Goal: Task Accomplishment & Management: Complete application form

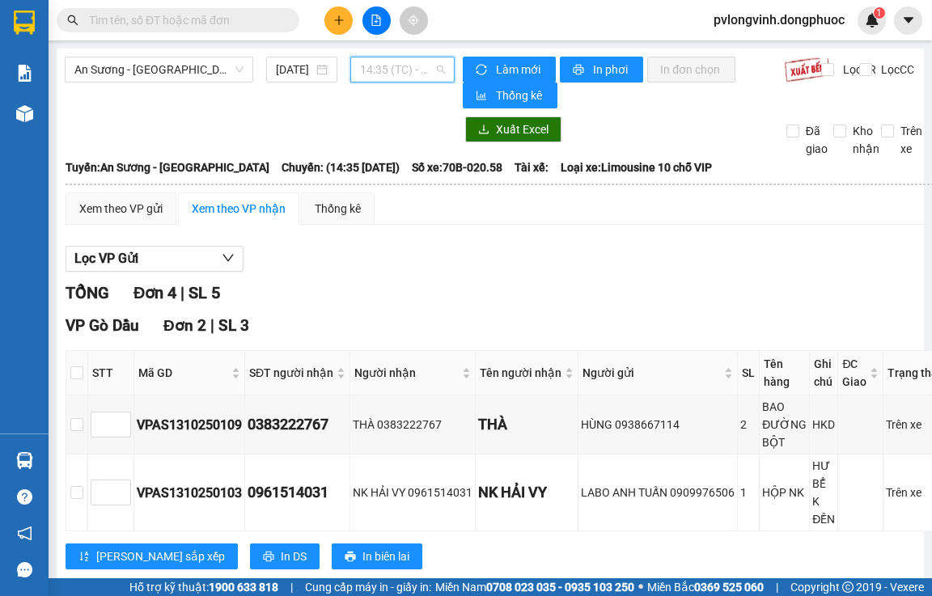
click at [415, 75] on span "14:35 (TC) - 70B-020.58" at bounding box center [402, 69] width 85 height 24
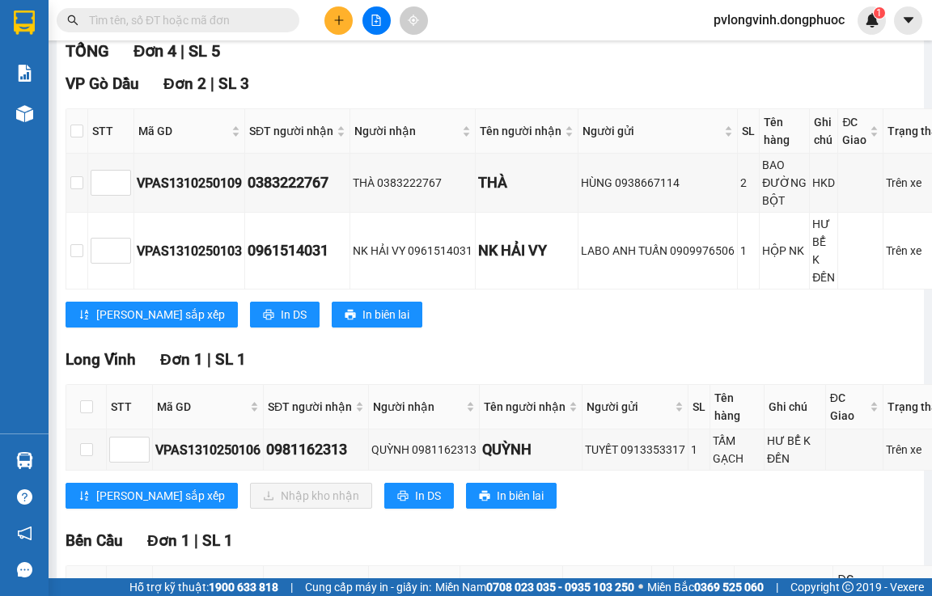
scroll to position [411, 0]
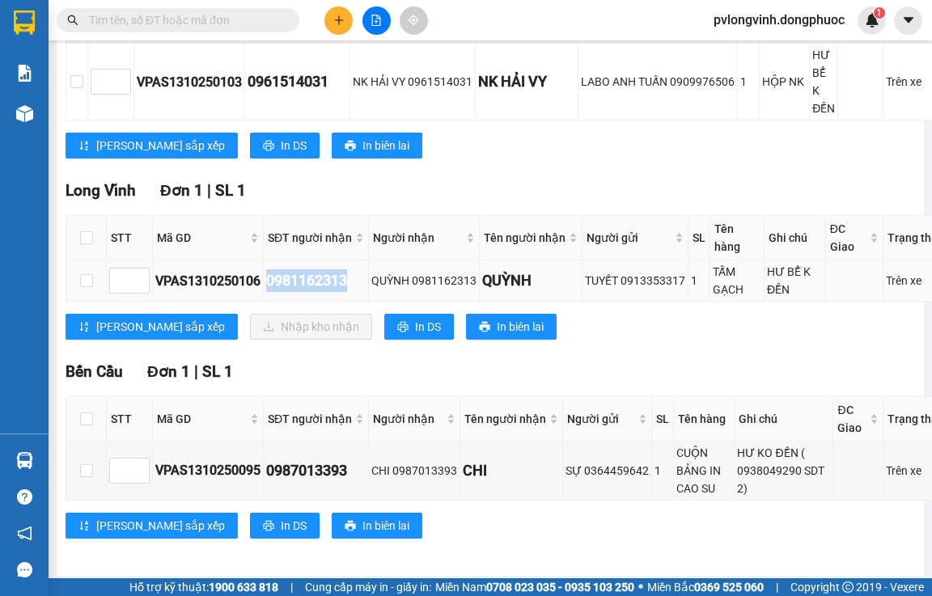
drag, startPoint x: 270, startPoint y: 263, endPoint x: 349, endPoint y: 263, distance: 78.4
click at [349, 269] on div "0981162313" at bounding box center [315, 280] width 99 height 23
copy div "0981162313"
click at [164, 22] on input "text" at bounding box center [184, 20] width 191 height 18
paste input "0981162313"
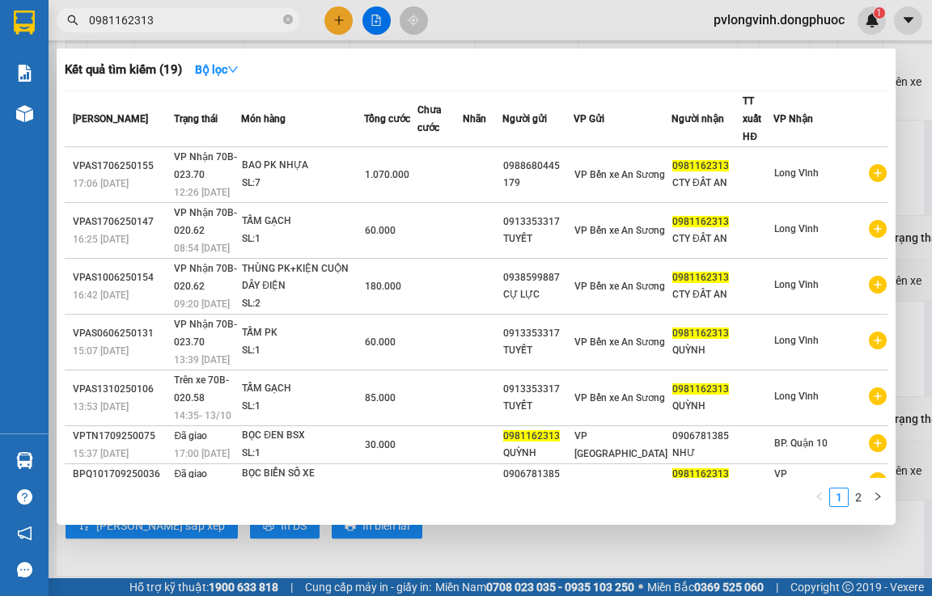
type input "0981162313"
click at [930, 189] on div at bounding box center [466, 298] width 932 height 596
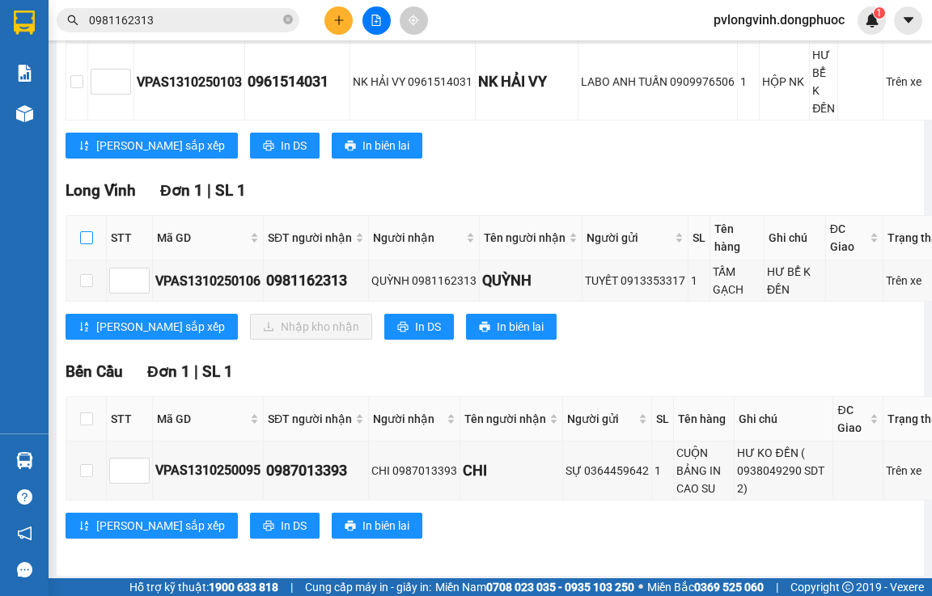
click at [87, 231] on input "checkbox" at bounding box center [86, 237] width 13 height 13
checkbox input "true"
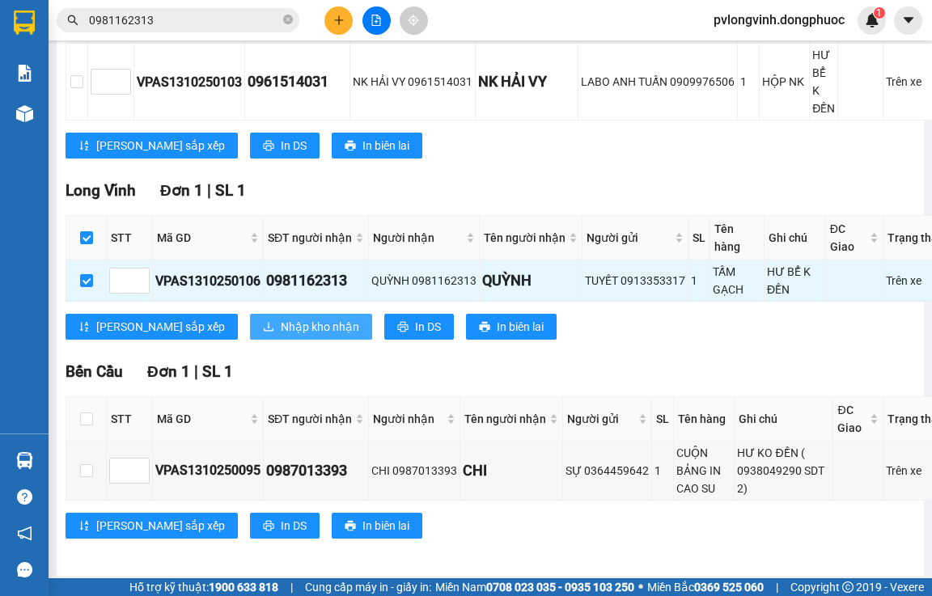
click at [263, 321] on icon "download" at bounding box center [268, 326] width 11 height 11
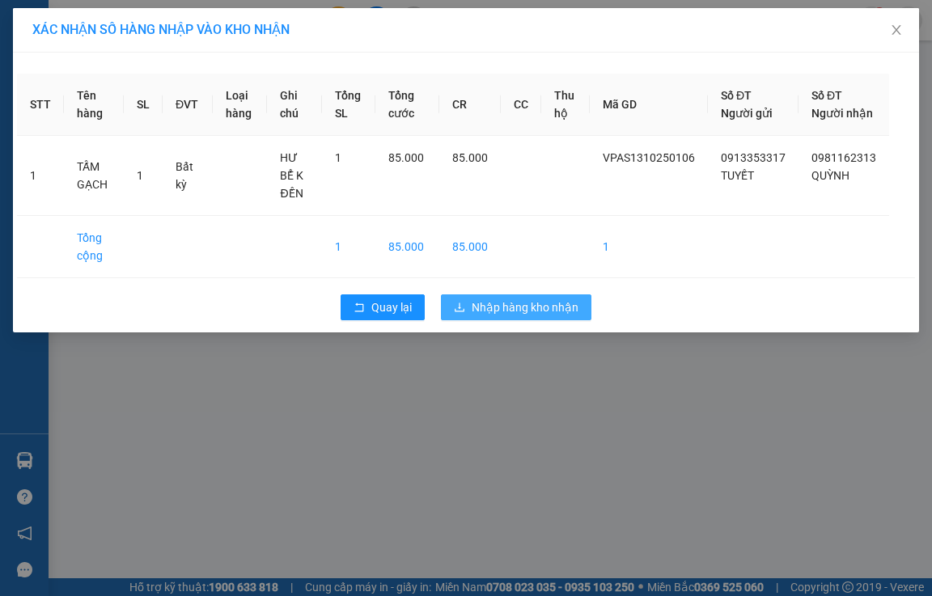
click at [516, 311] on span "Nhập hàng kho nhận" at bounding box center [525, 307] width 107 height 18
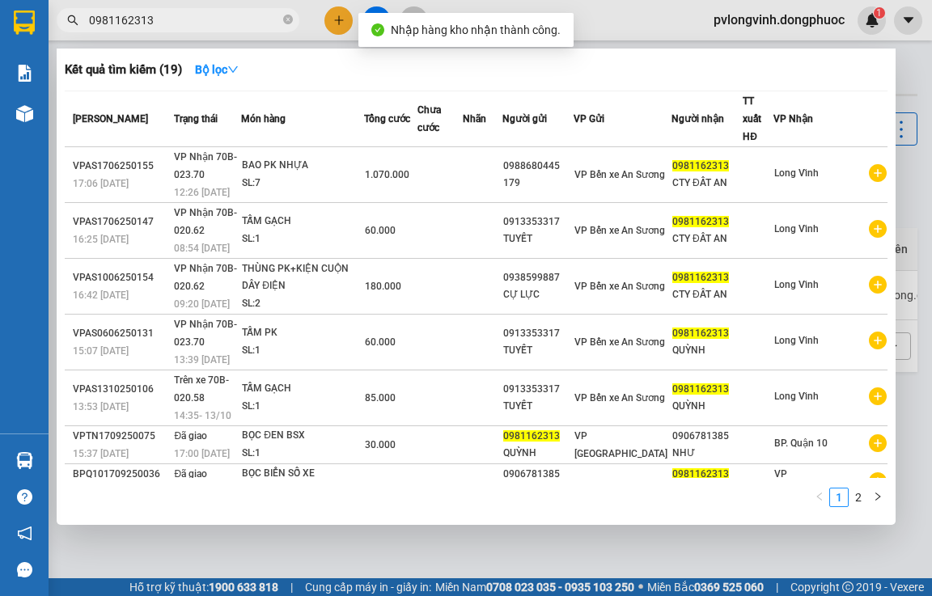
click at [166, 21] on input "0981162313" at bounding box center [184, 20] width 191 height 18
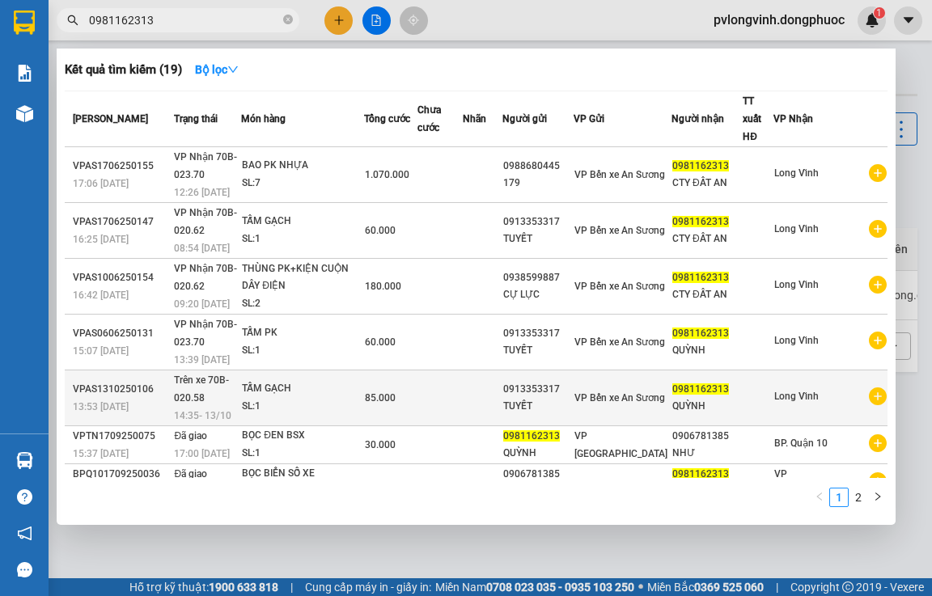
click at [240, 407] on div "14:35 [DATE]" at bounding box center [207, 416] width 66 height 18
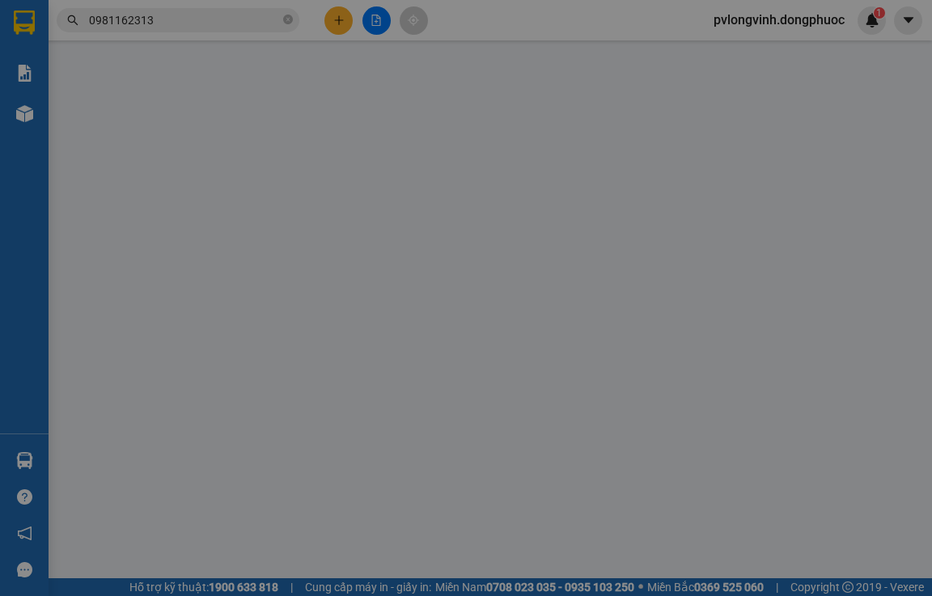
type input "0913353317"
type input "TUYẾT"
type input "0981162313"
type input "QUỲNH"
type input "85.000"
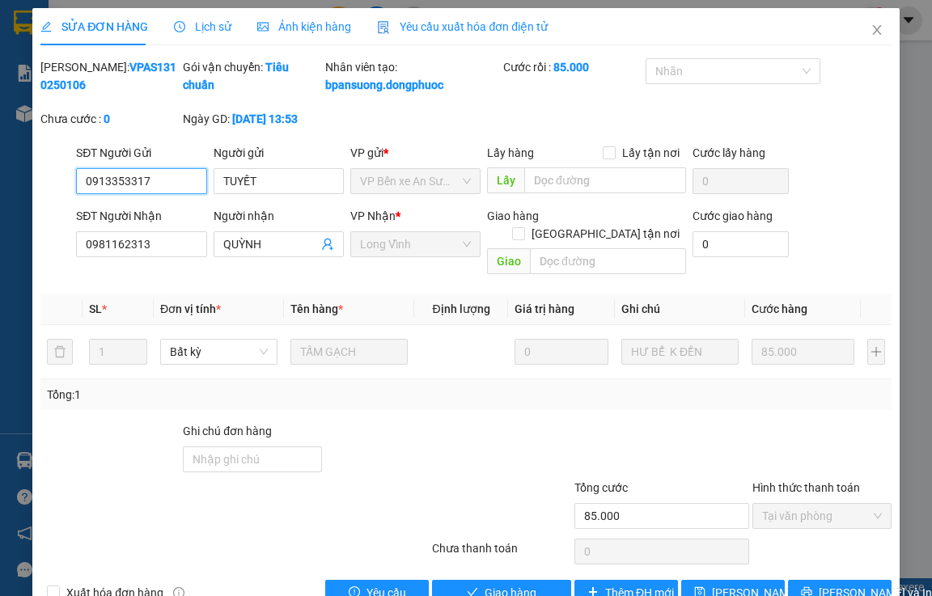
scroll to position [41, 0]
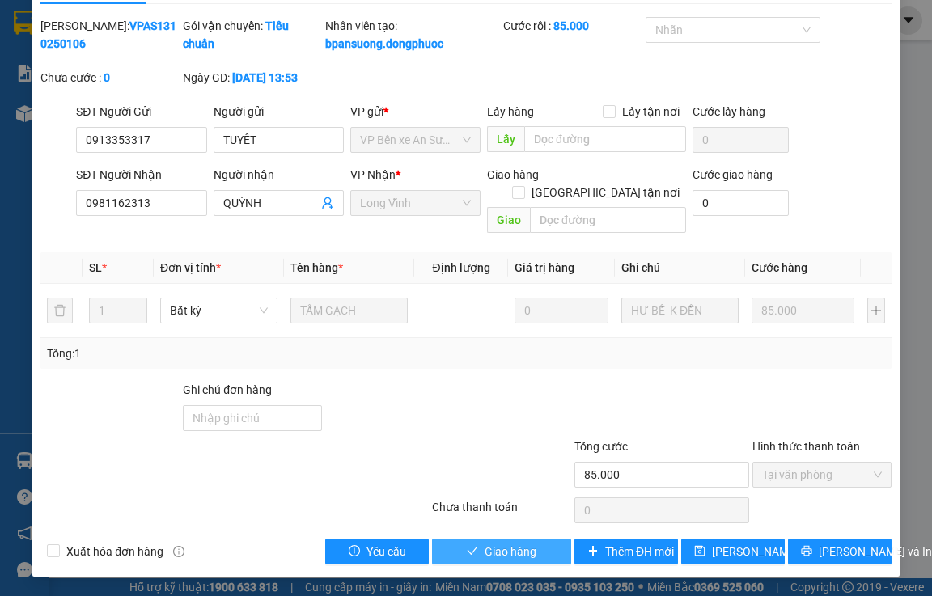
click at [510, 546] on span "Giao hàng" at bounding box center [510, 552] width 52 height 18
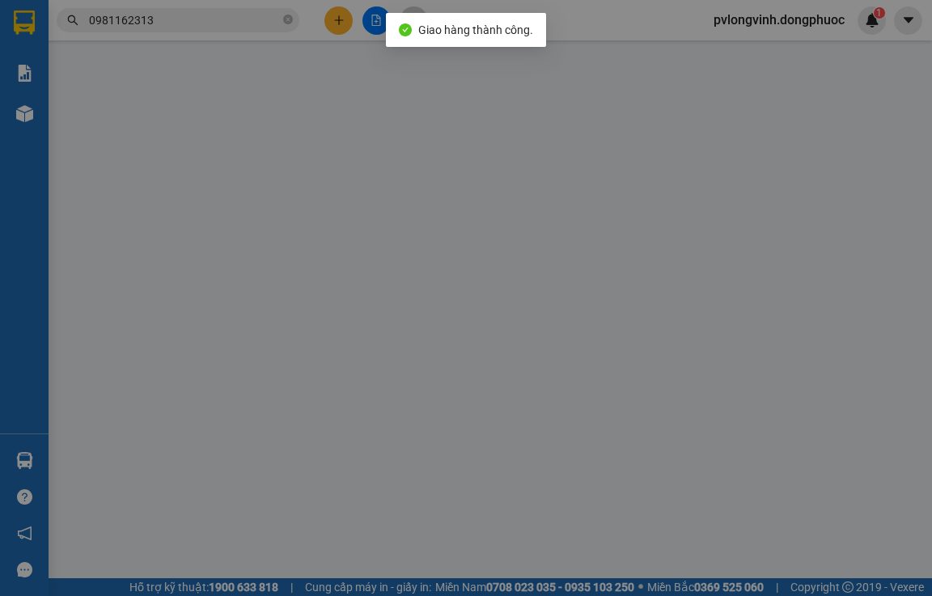
type input "0913353317"
type input "TUYẾT"
type input "0981162313"
type input "QUỲNH"
type input "85.000"
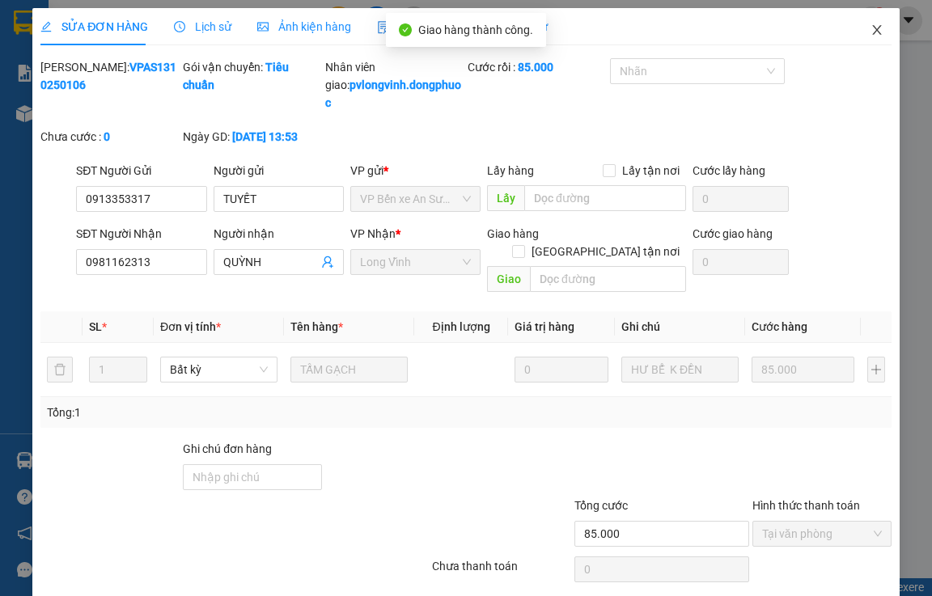
click at [876, 25] on span "Close" at bounding box center [876, 30] width 45 height 45
